Goal: Transaction & Acquisition: Purchase product/service

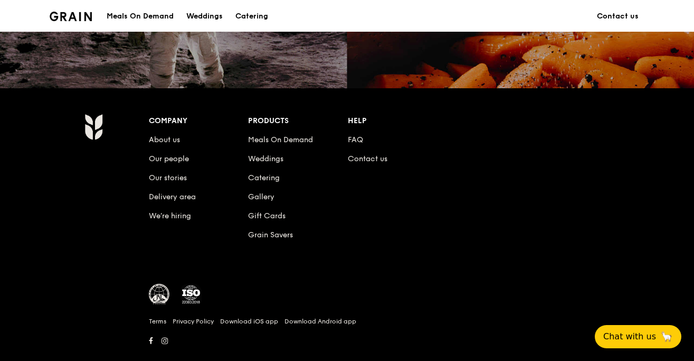
scroll to position [1036, 0]
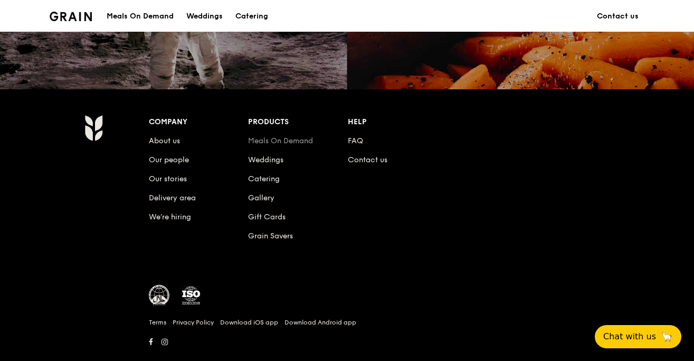
click at [282, 140] on link "Meals On Demand" at bounding box center [280, 140] width 65 height 9
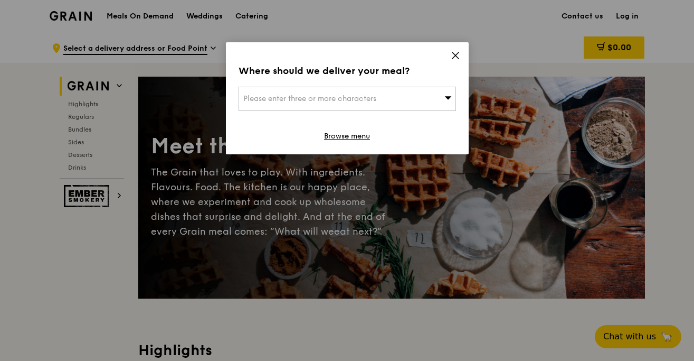
click at [318, 98] on span "Please enter three or more characters" at bounding box center [309, 98] width 133 height 9
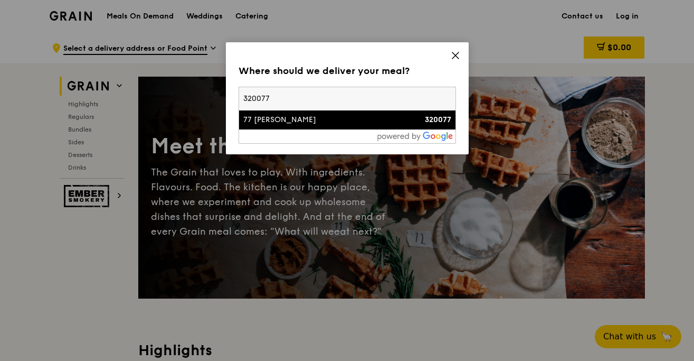
type input "320077"
click at [362, 118] on div "77 [PERSON_NAME]" at bounding box center [321, 120] width 156 height 11
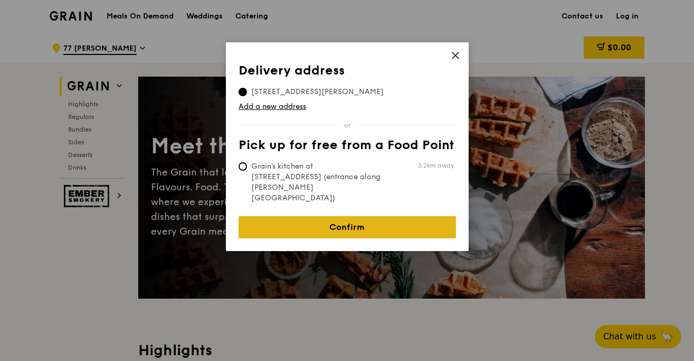
click at [344, 216] on link "Confirm" at bounding box center [348, 227] width 218 height 22
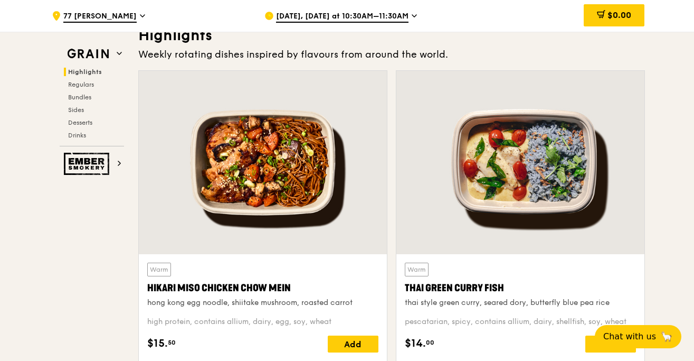
scroll to position [294, 0]
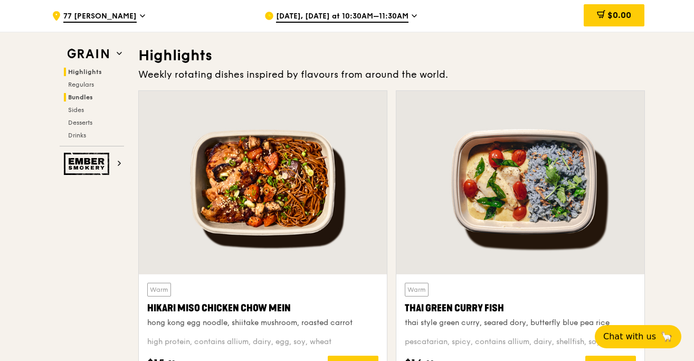
click at [79, 100] on span "Bundles" at bounding box center [80, 96] width 25 height 7
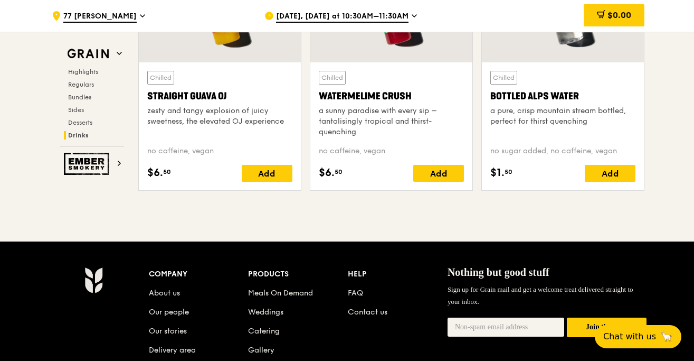
scroll to position [4282, 0]
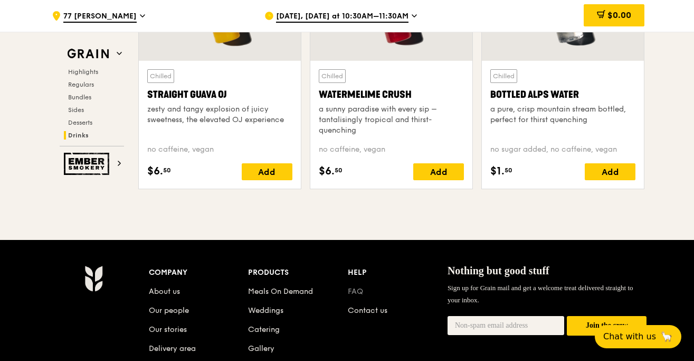
click at [357, 294] on link "FAQ" at bounding box center [355, 291] width 15 height 9
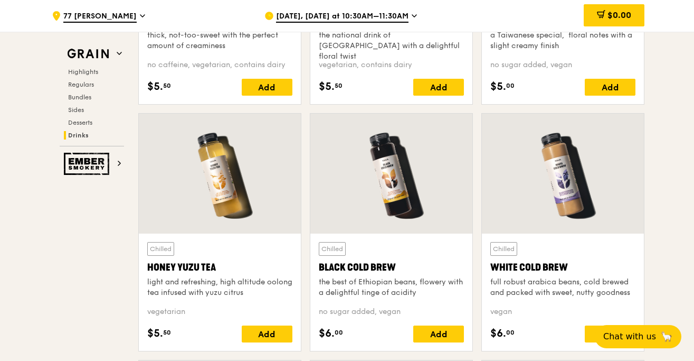
scroll to position [3732, 0]
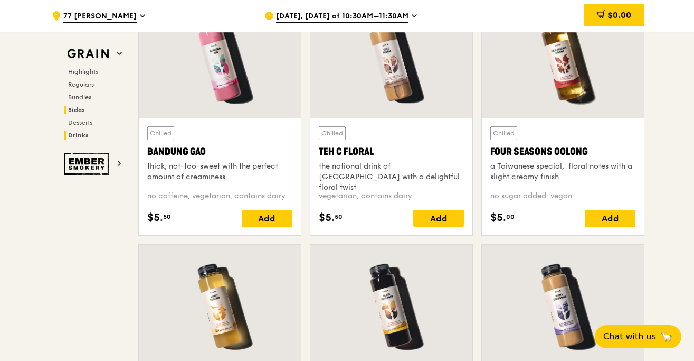
click at [77, 107] on span "Sides" at bounding box center [76, 109] width 17 height 7
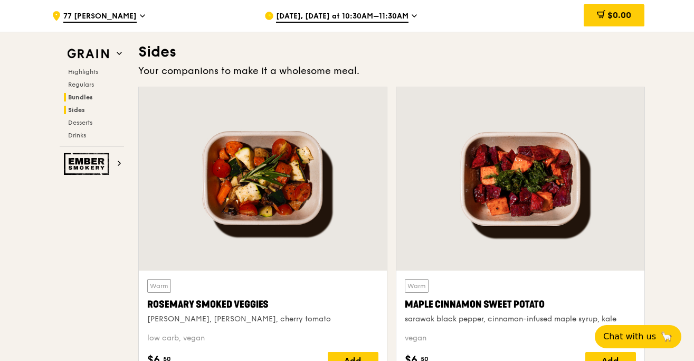
click at [78, 97] on span "Bundles" at bounding box center [80, 96] width 25 height 7
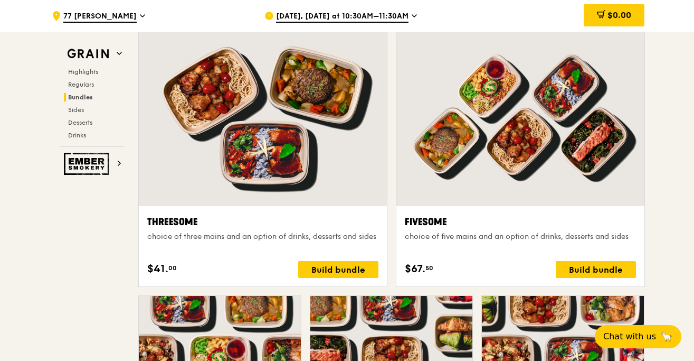
scroll to position [1844, 0]
